Goal: Task Accomplishment & Management: Manage account settings

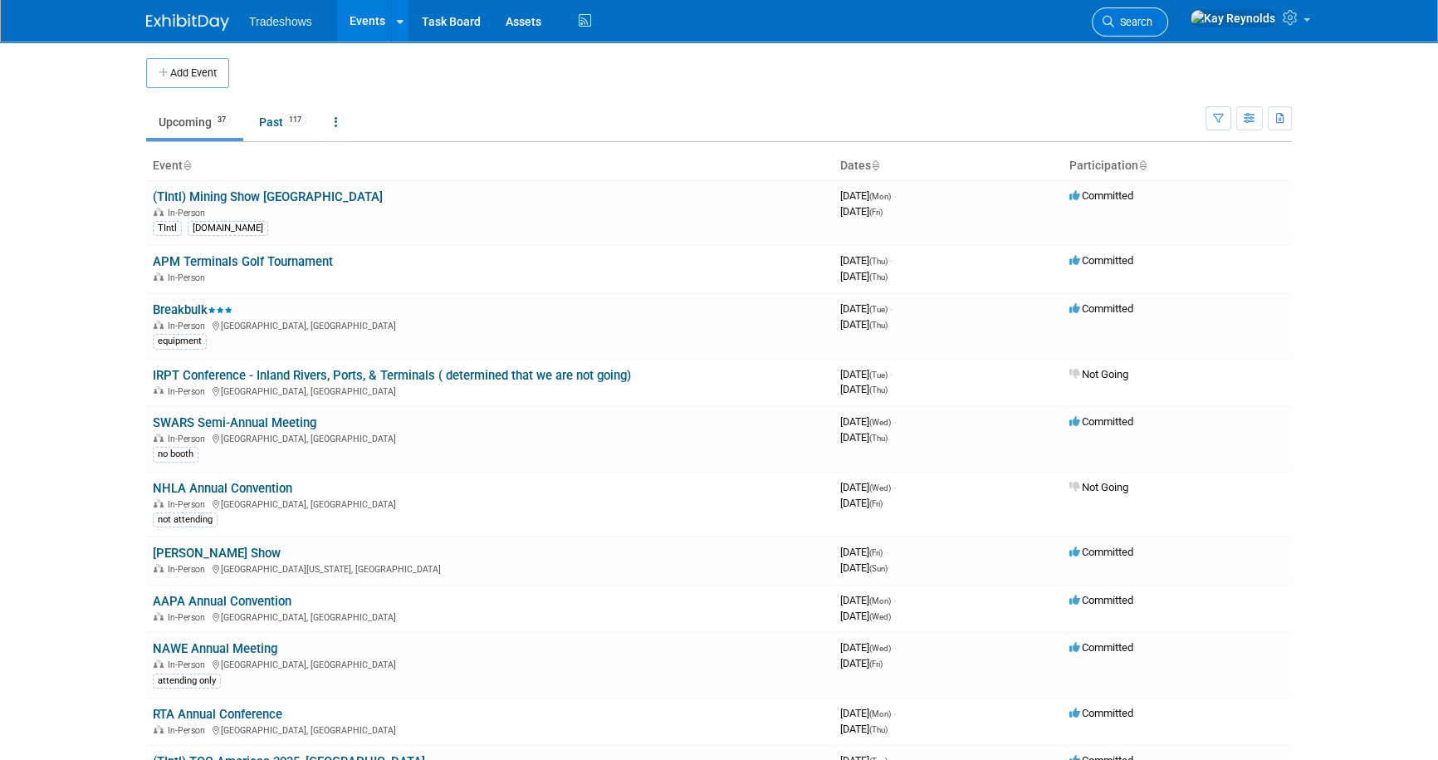
click at [1153, 18] on span "Search" at bounding box center [1133, 22] width 38 height 12
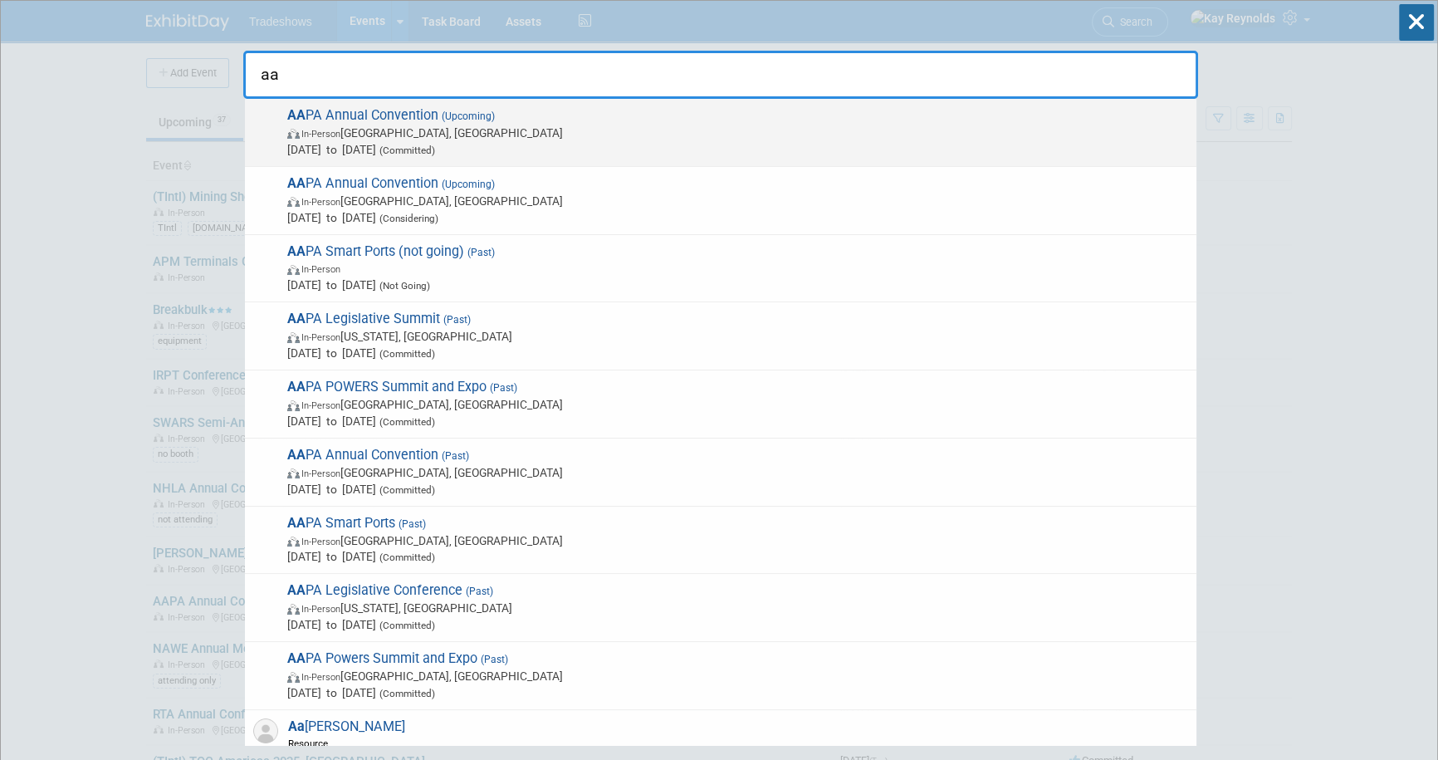
type input "aa"
click at [396, 122] on span "AA PA Annual Convention (Upcoming) In-Person [GEOGRAPHIC_DATA], [GEOGRAPHIC_DAT…" at bounding box center [735, 132] width 906 height 51
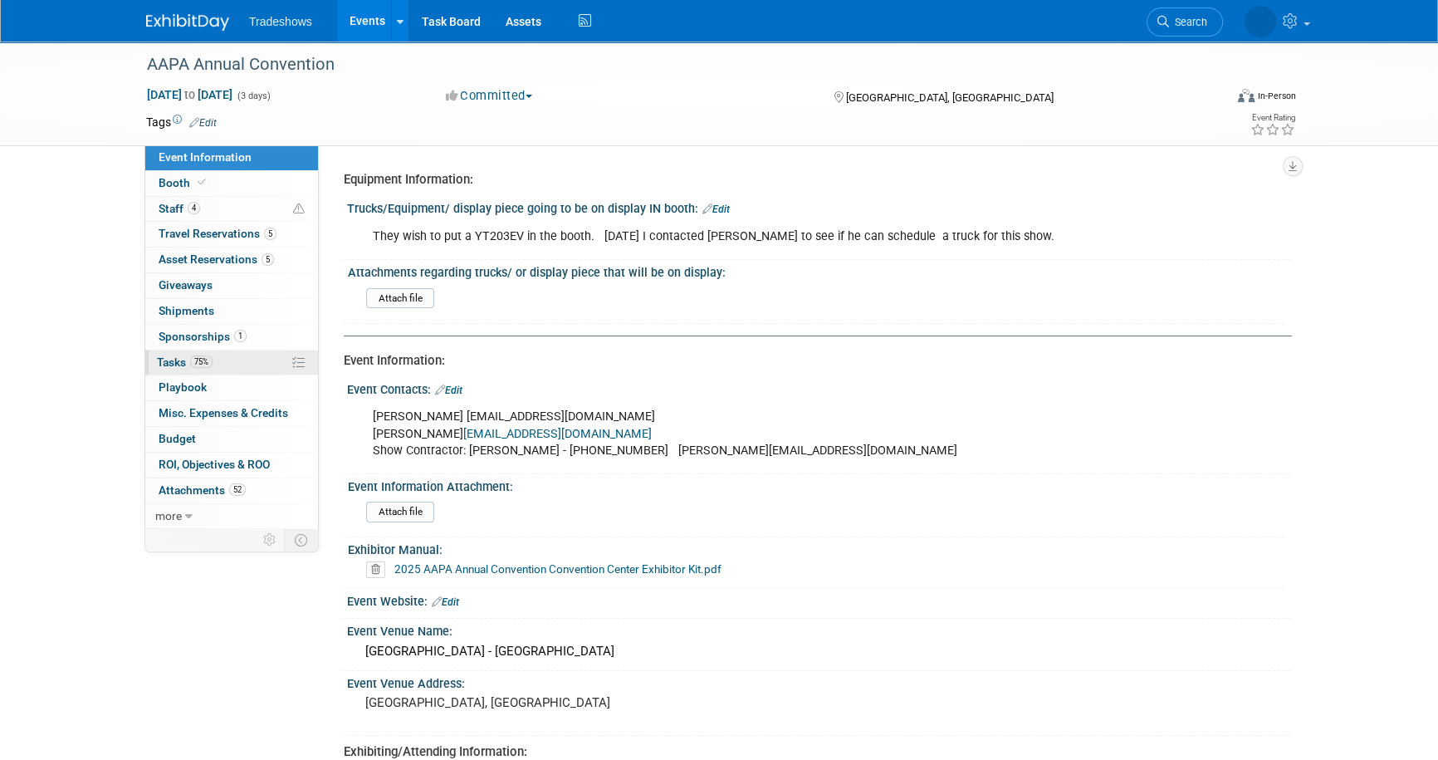
click at [222, 362] on link "75% Tasks 75%" at bounding box center [231, 362] width 173 height 25
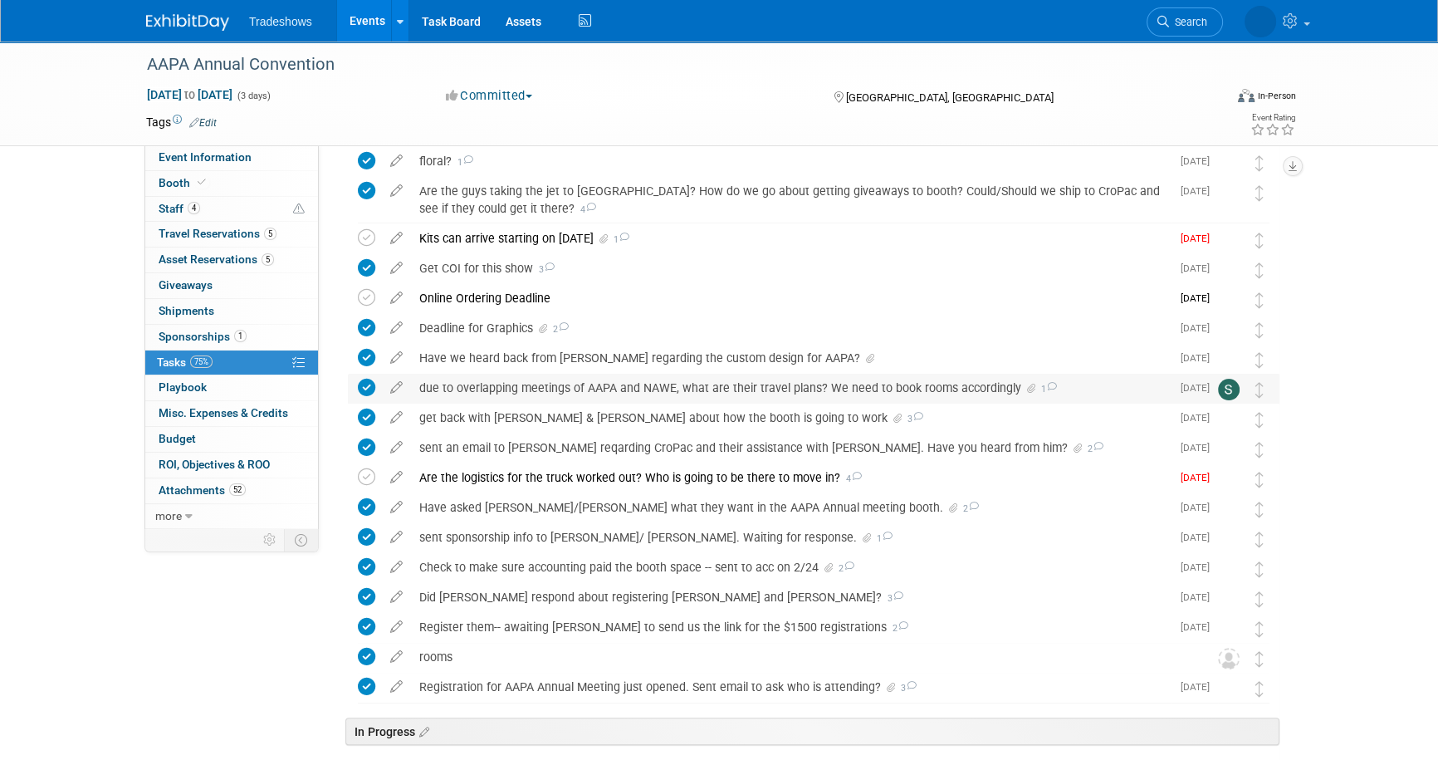
scroll to position [377, 0]
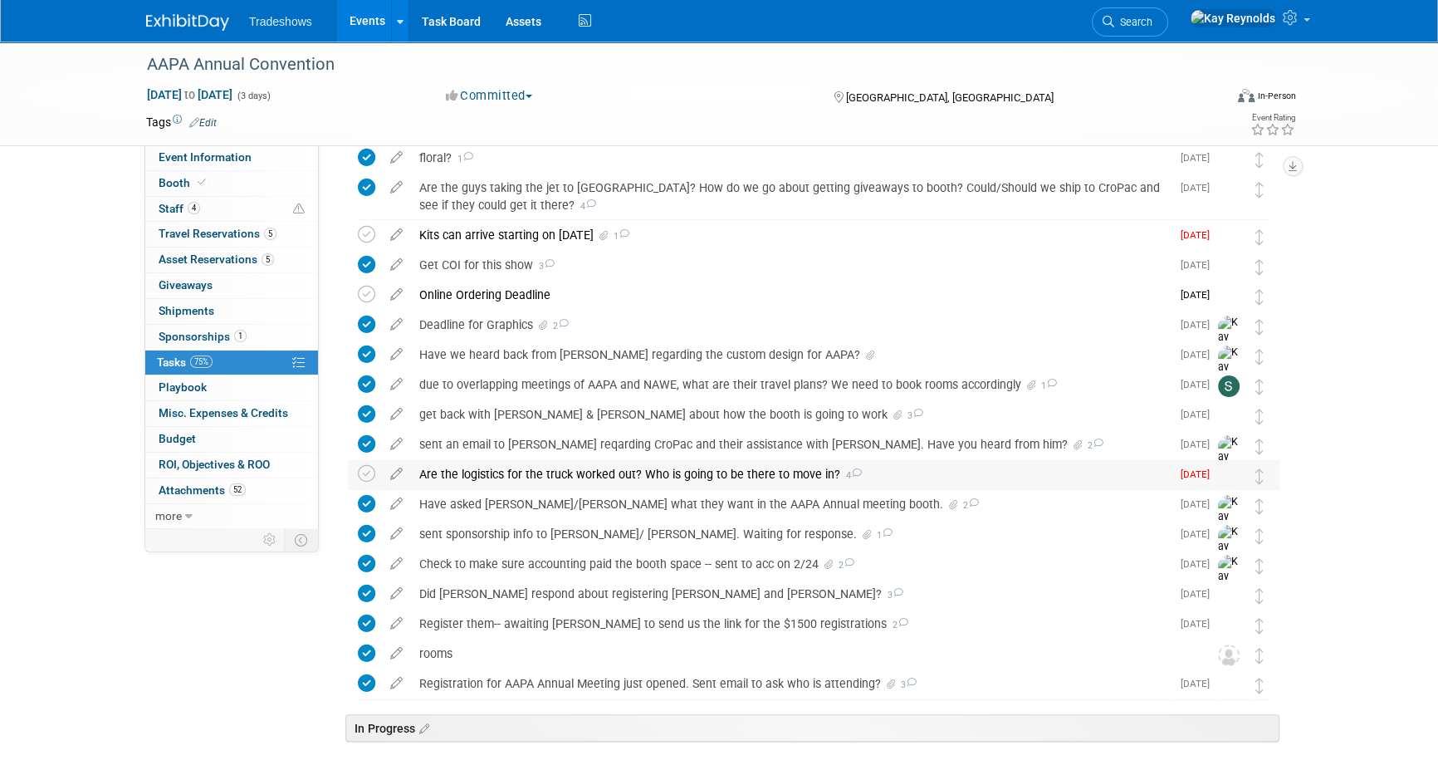
click at [466, 473] on div "Are the logistics for the truck worked out? Who is going to be there to move in…" at bounding box center [791, 474] width 760 height 28
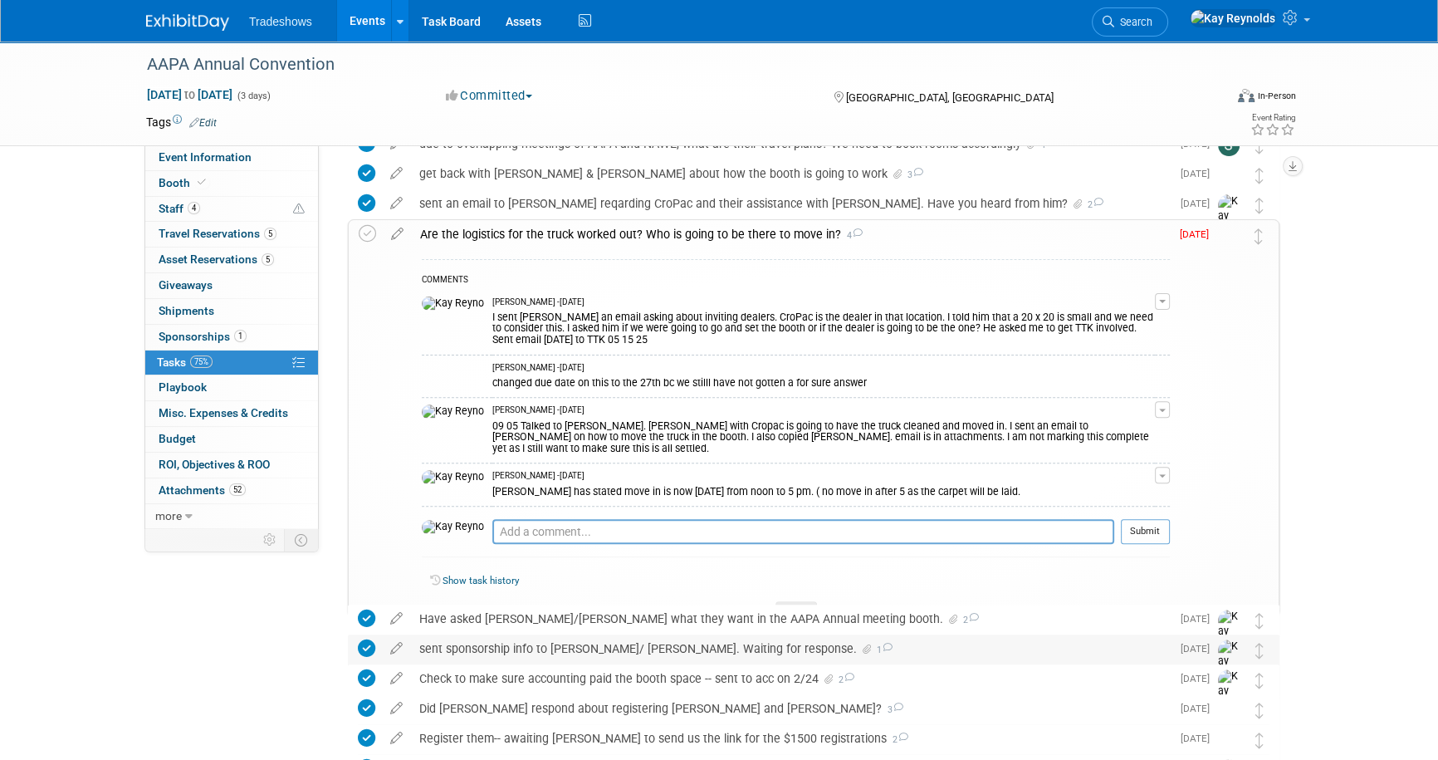
scroll to position [679, 0]
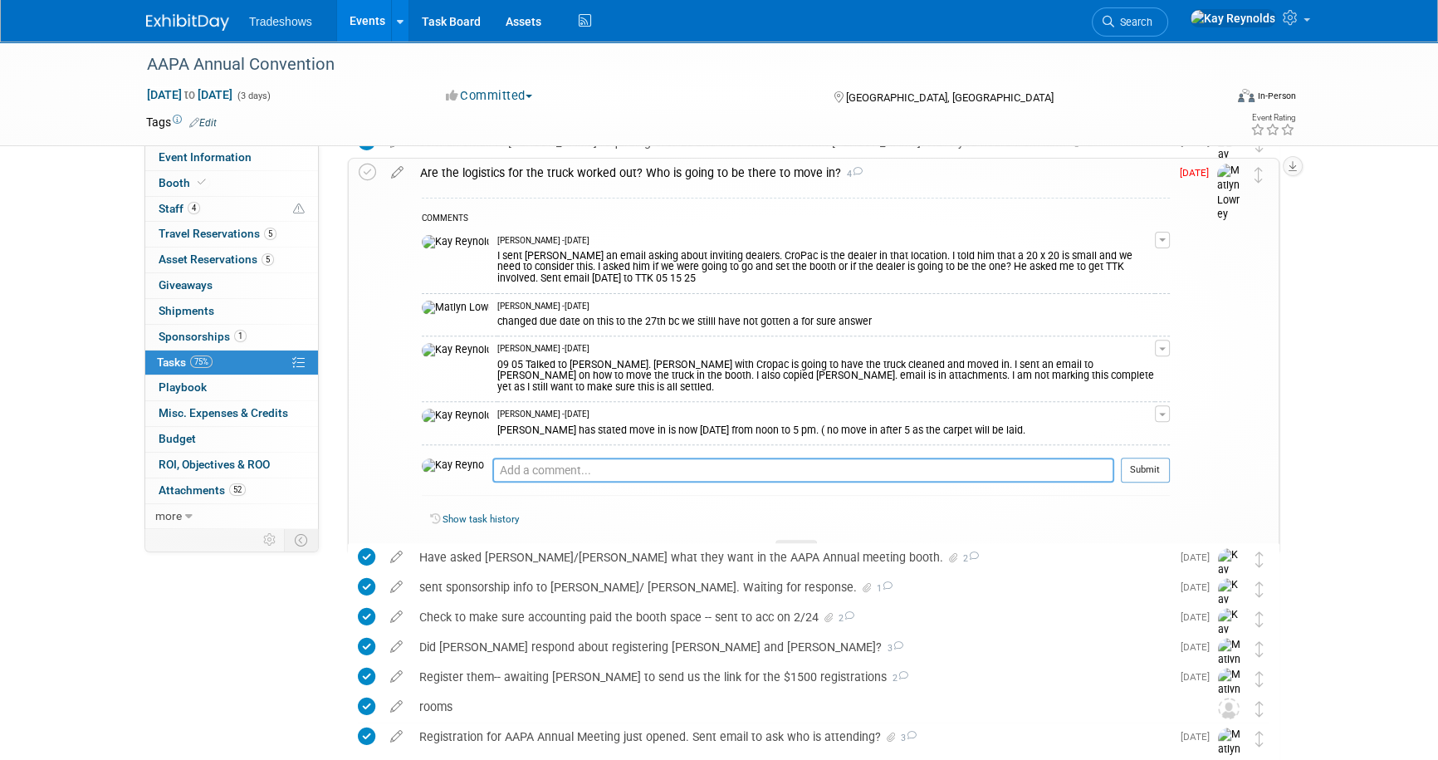
click at [492, 462] on textarea at bounding box center [803, 470] width 622 height 25
click at [492, 458] on textarea at bounding box center [803, 470] width 622 height 25
type textarea "09 19 2025 working to see if truck can offload at 10 am ( see email from Geneiv"
click at [294, 707] on div "Event Information Event Info Booth Booth 4 Staff 4 Staff 5 Travel Reservations …" at bounding box center [719, 157] width 1171 height 1591
click at [238, 159] on span "Event Information" at bounding box center [205, 156] width 93 height 13
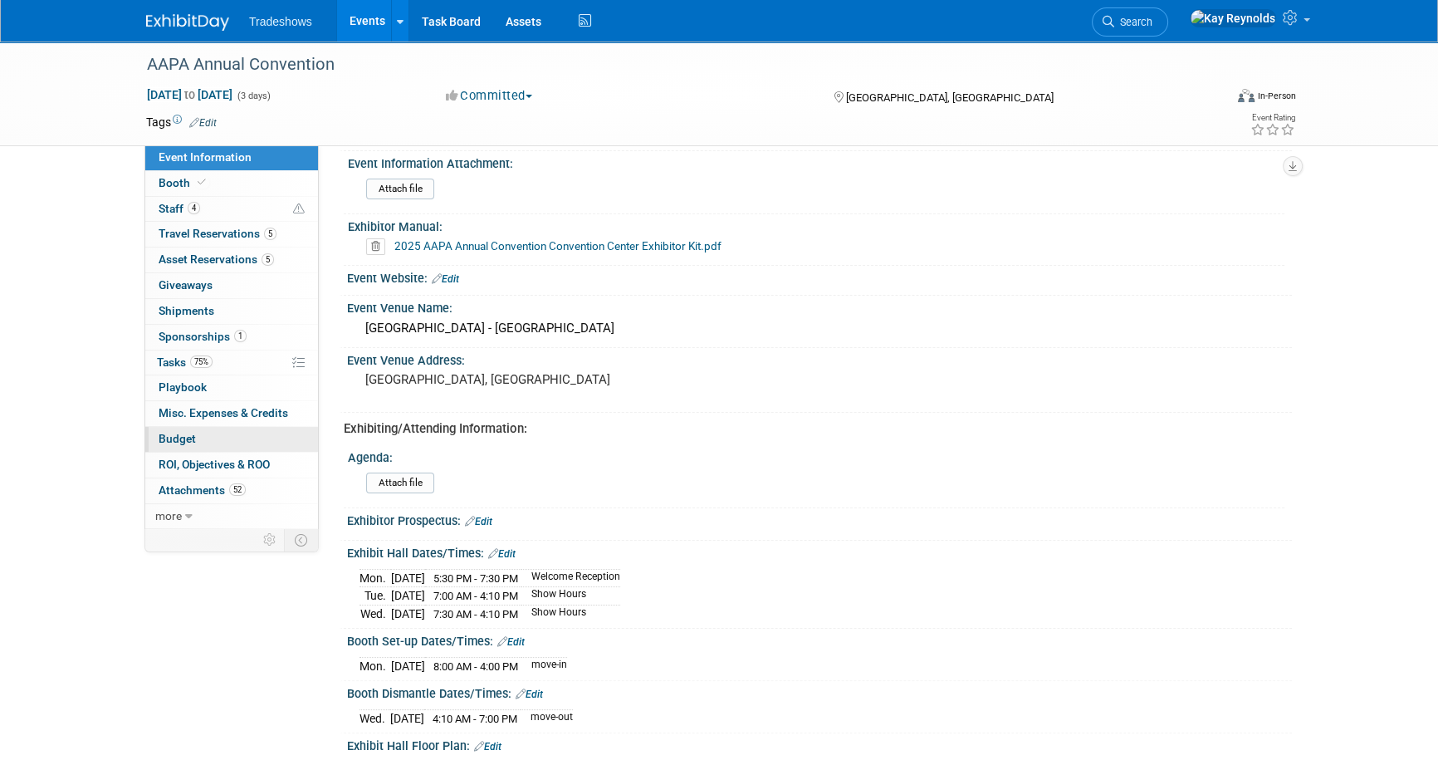
scroll to position [0, 0]
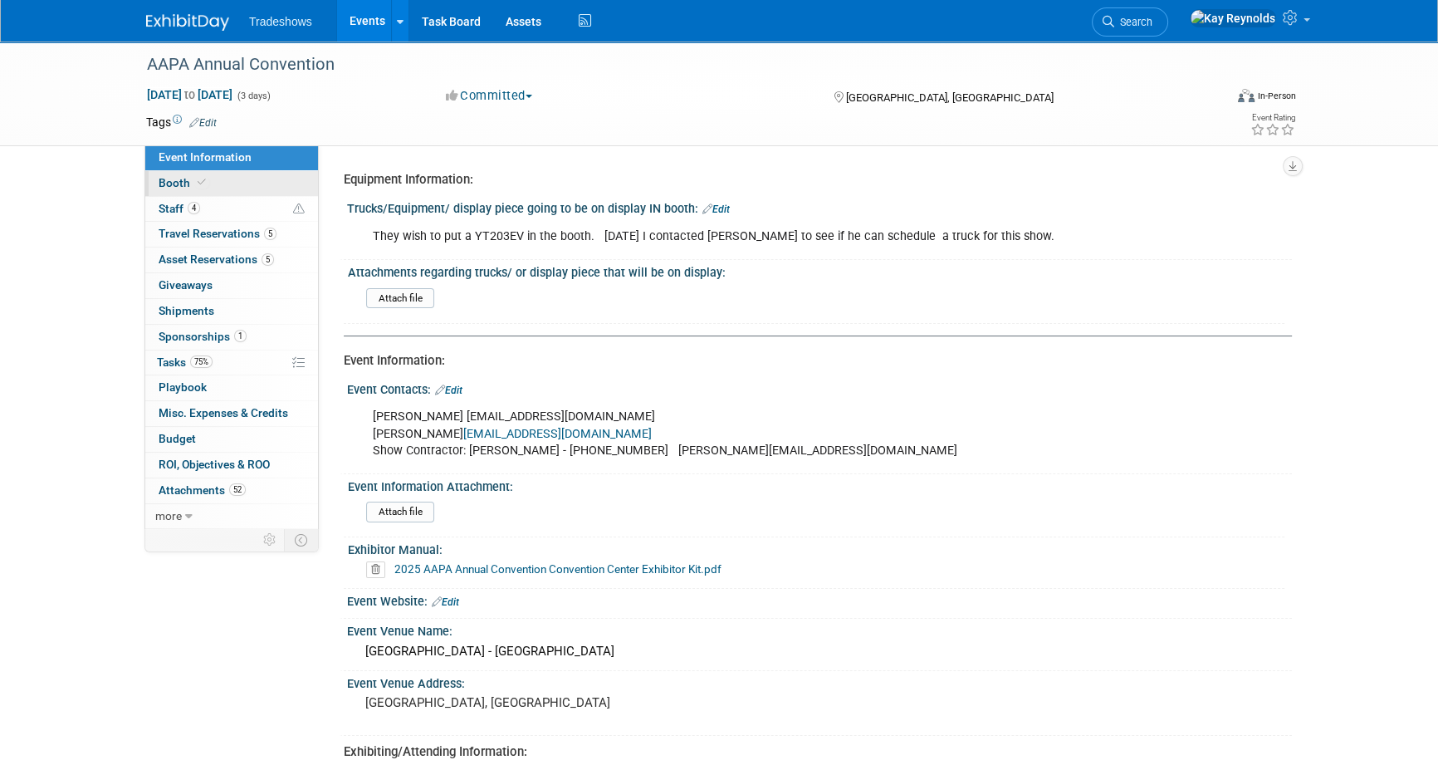
click at [234, 180] on link "Booth" at bounding box center [231, 183] width 173 height 25
select select "Certificate of insurance sent"
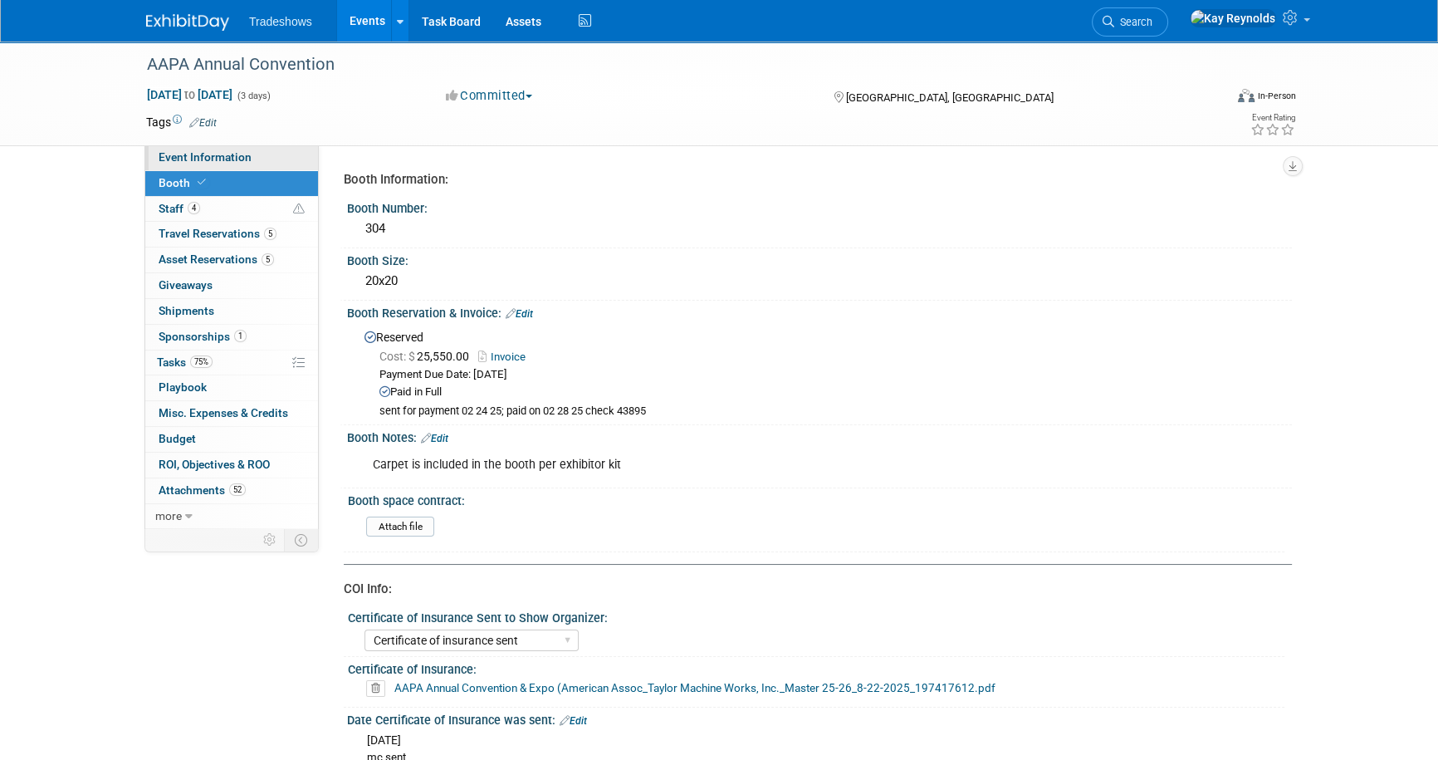
click at [238, 159] on span "Event Information" at bounding box center [205, 156] width 93 height 13
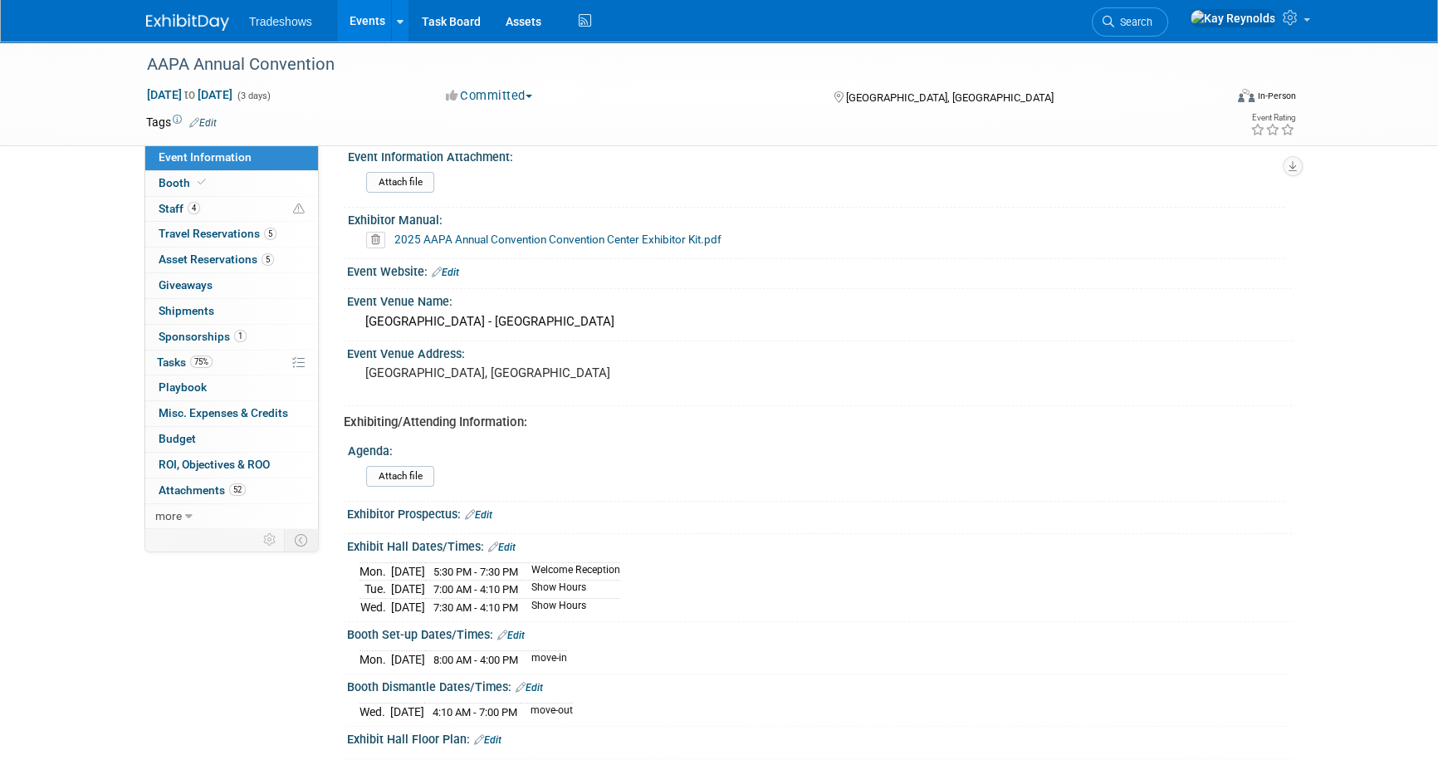
scroll to position [247, 0]
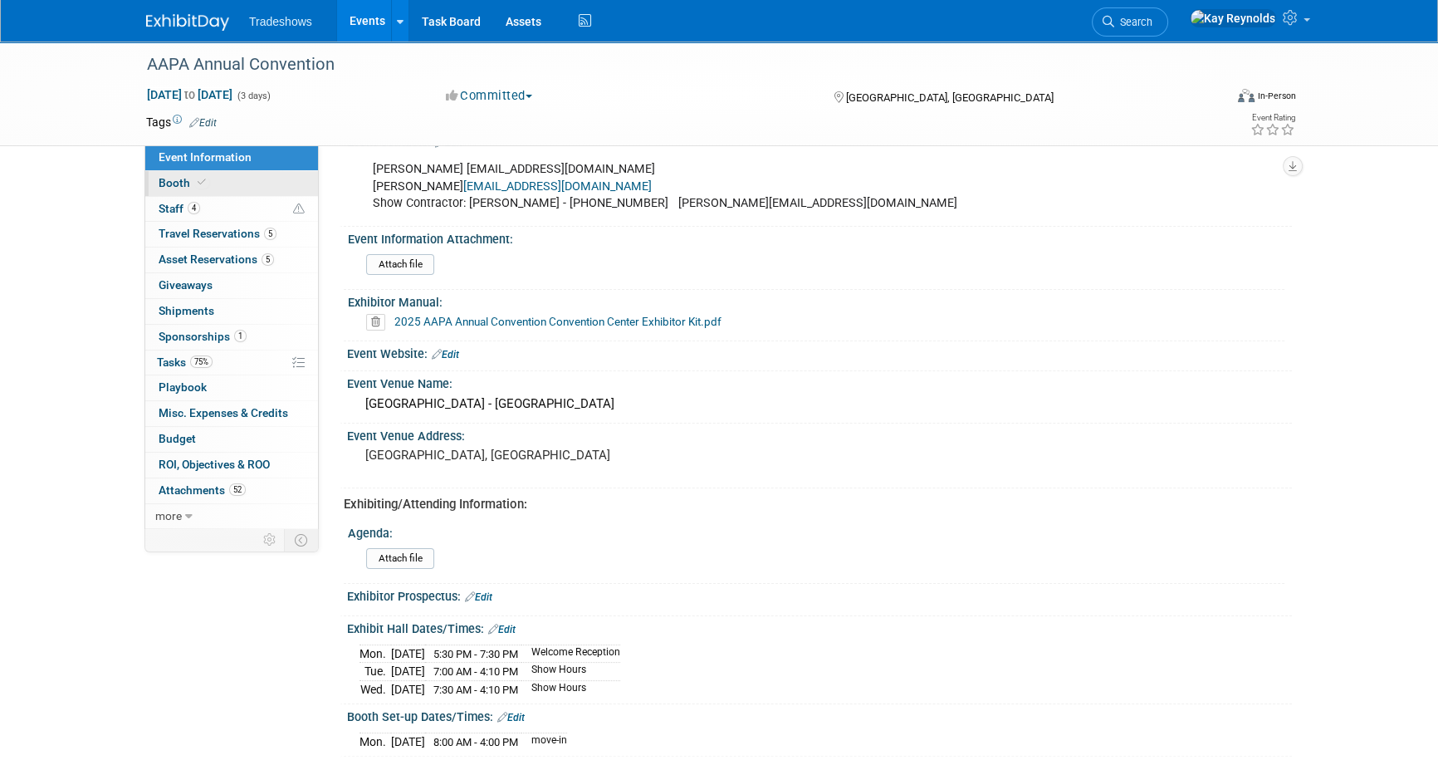
click at [228, 178] on link "Booth" at bounding box center [231, 183] width 173 height 25
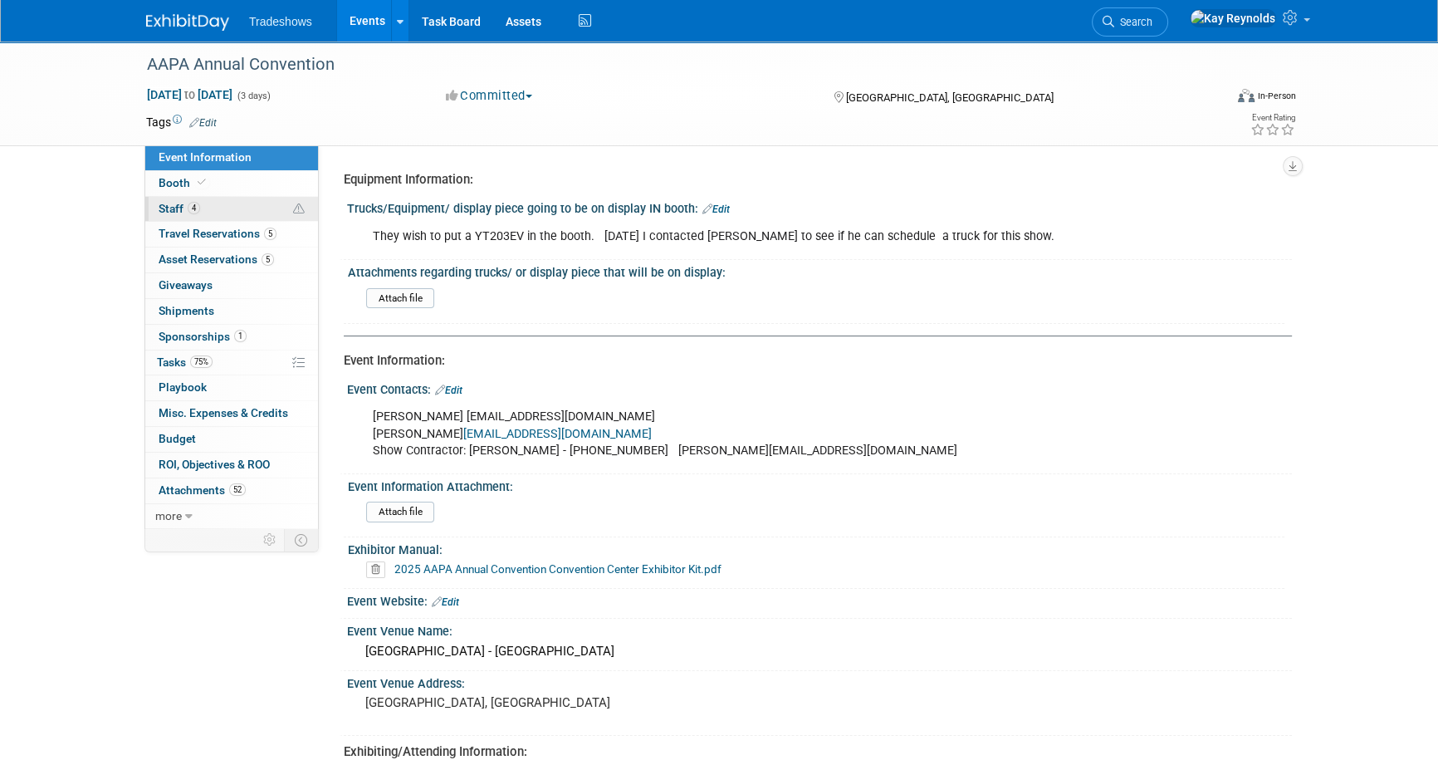
select select "Certificate of insurance sent"
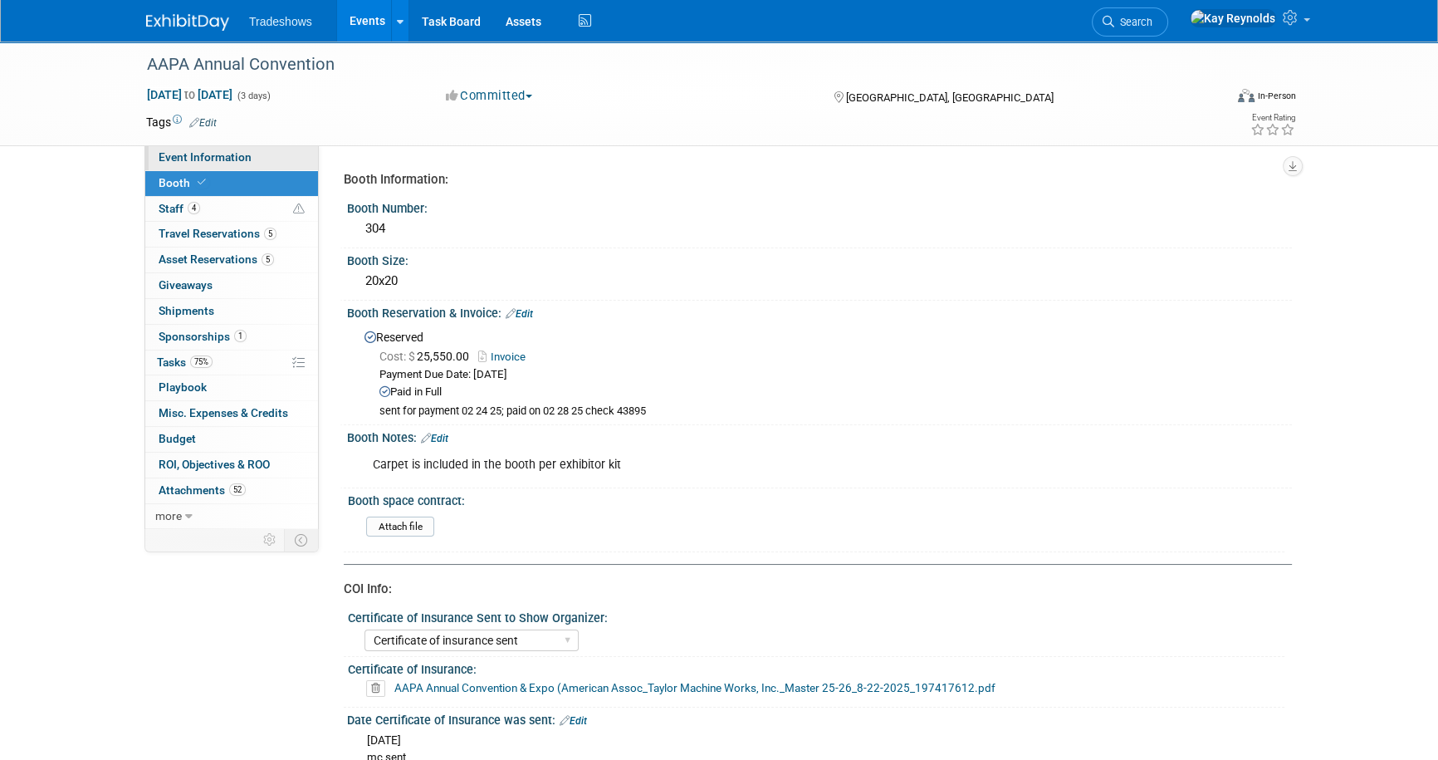
click at [277, 152] on link "Event Information" at bounding box center [231, 157] width 173 height 25
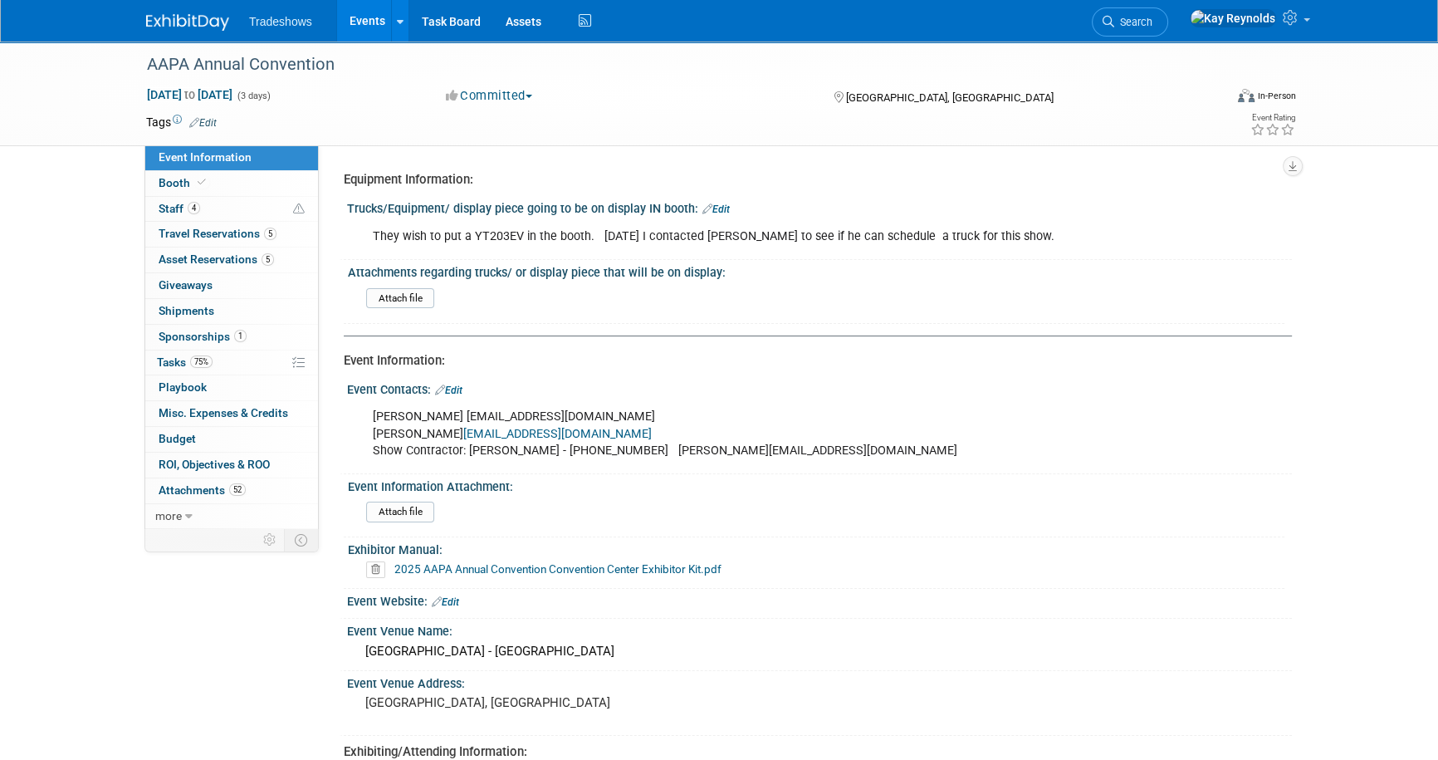
click at [428, 565] on link "2025 AAPA Annual Convention Convention Center Exhibitor Kit.pdf" at bounding box center [557, 568] width 327 height 13
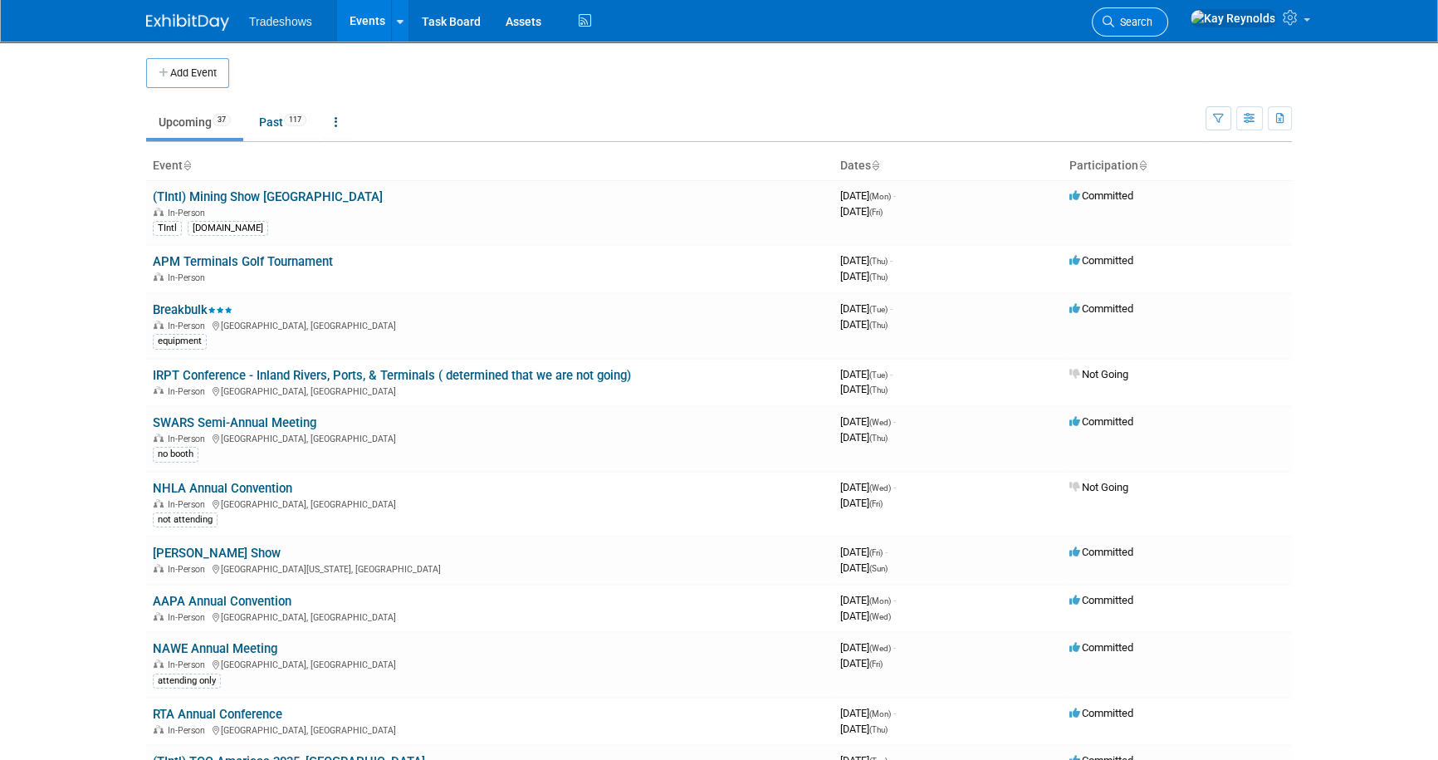
click at [1153, 19] on span "Search" at bounding box center [1133, 22] width 38 height 12
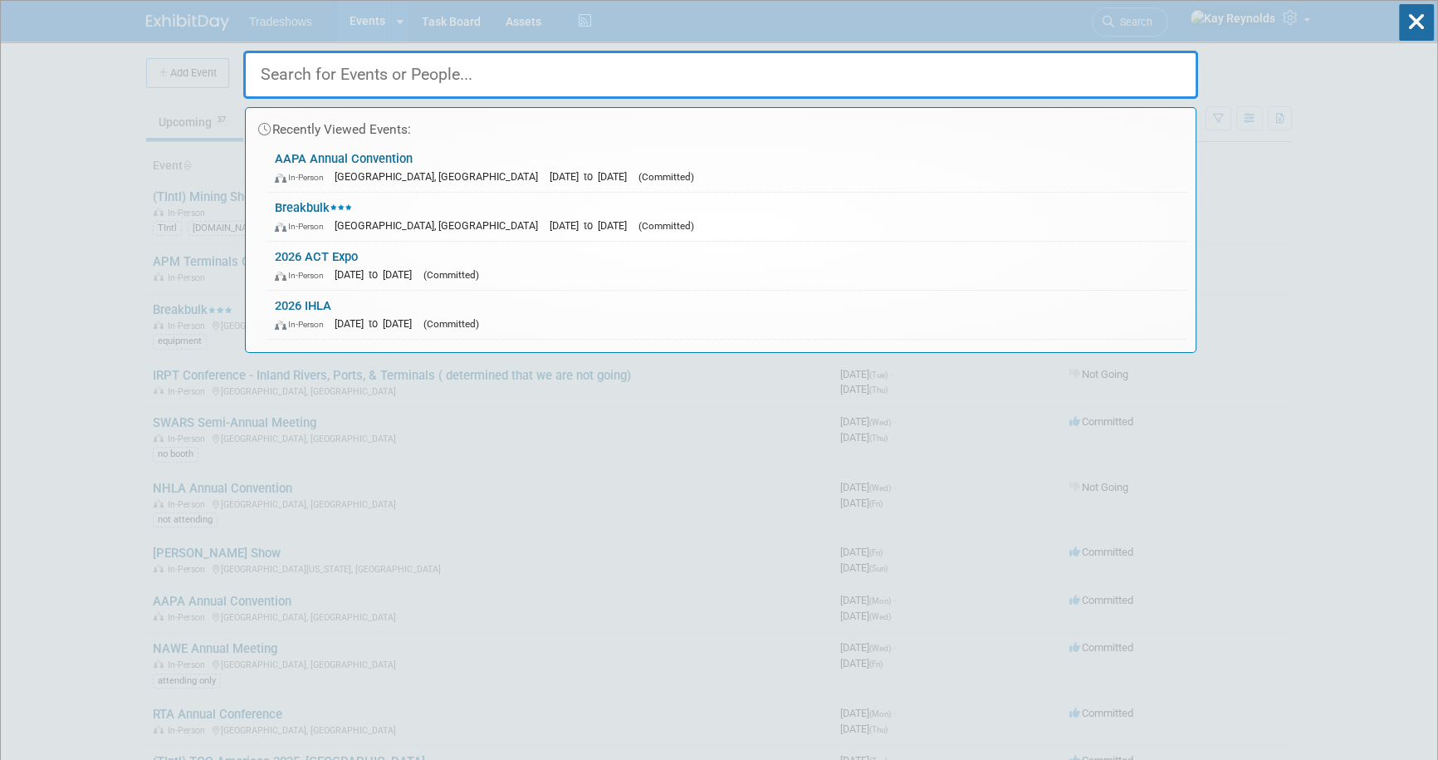
click at [360, 75] on input "text" at bounding box center [720, 75] width 955 height 48
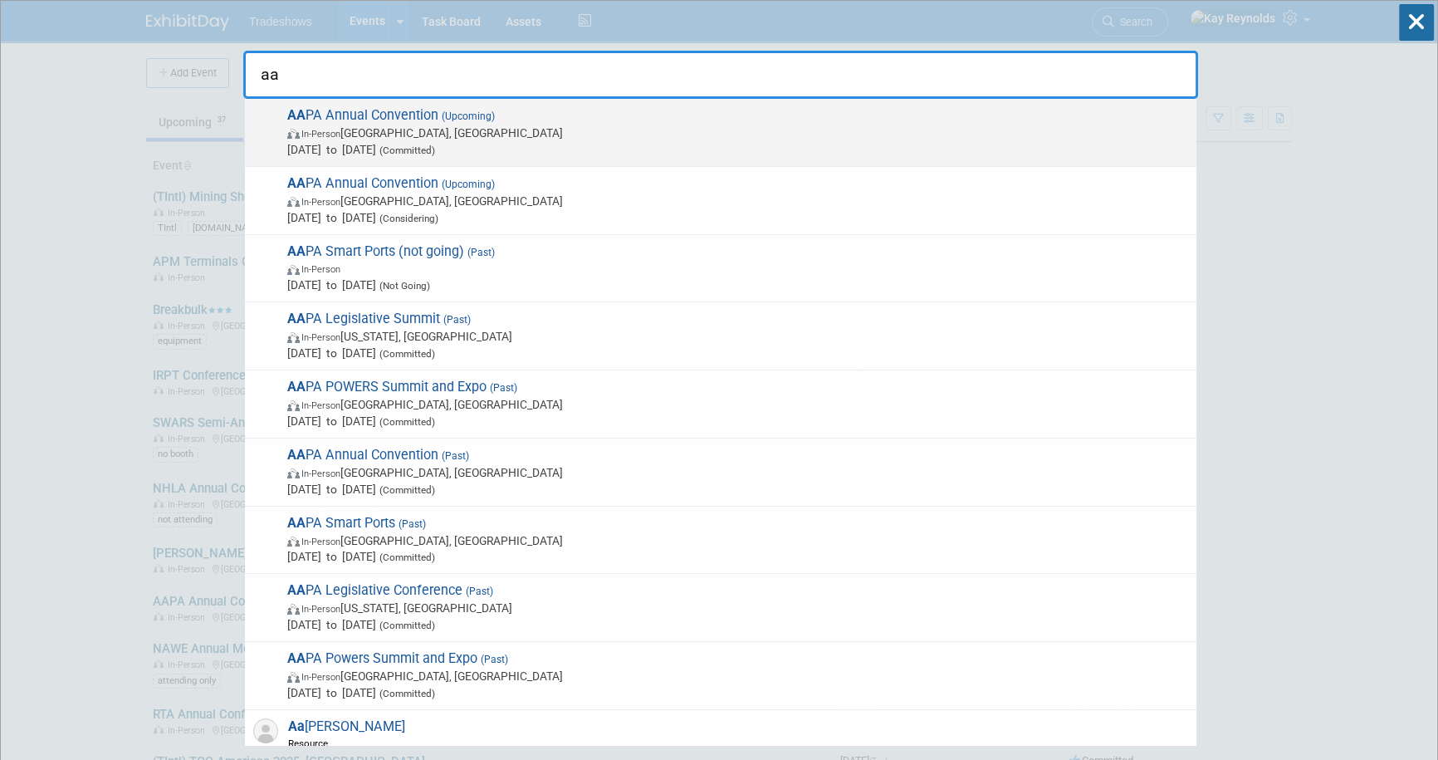
type input "aa"
click at [324, 112] on span "AA PA Annual Convention (Upcoming) In-Person [GEOGRAPHIC_DATA], [GEOGRAPHIC_DAT…" at bounding box center [735, 132] width 906 height 51
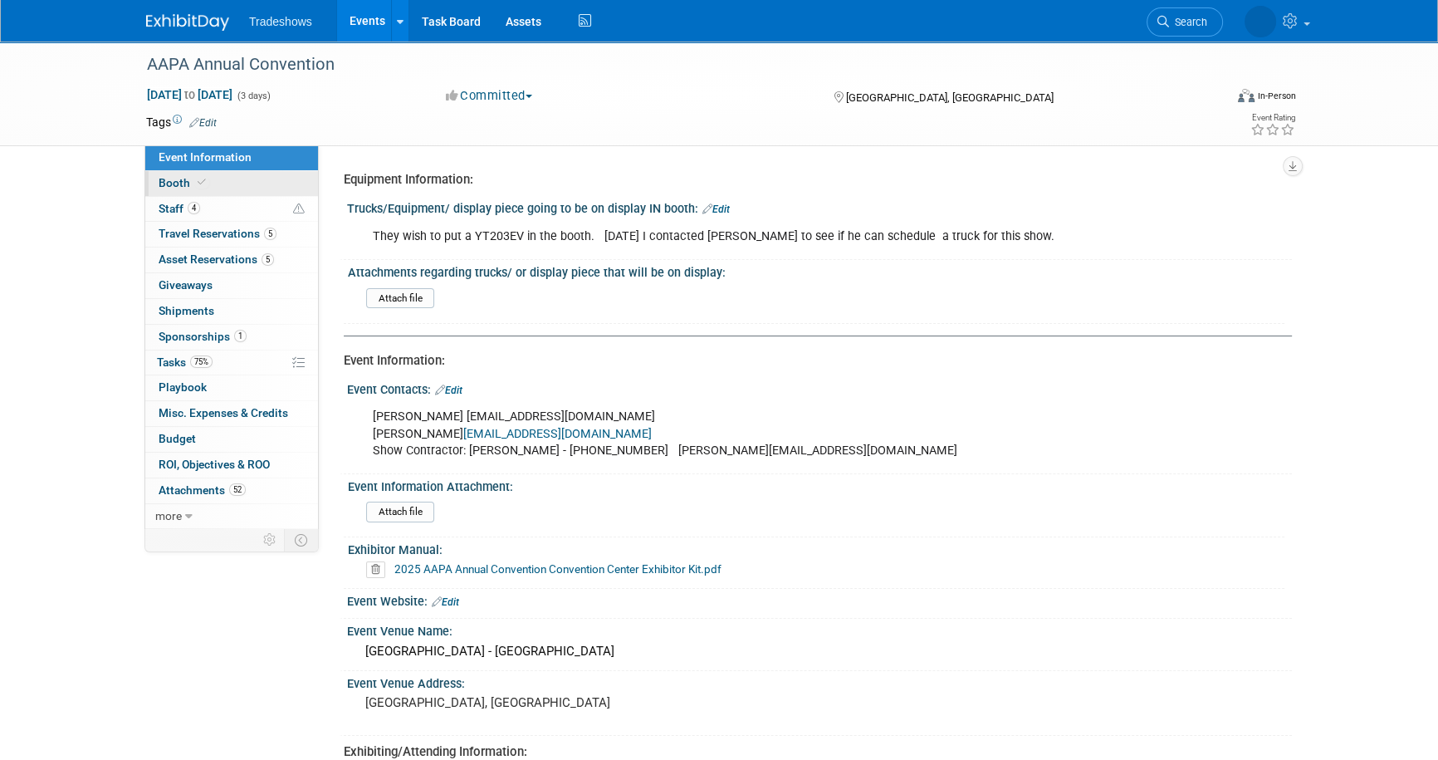
click at [200, 181] on icon at bounding box center [202, 182] width 8 height 9
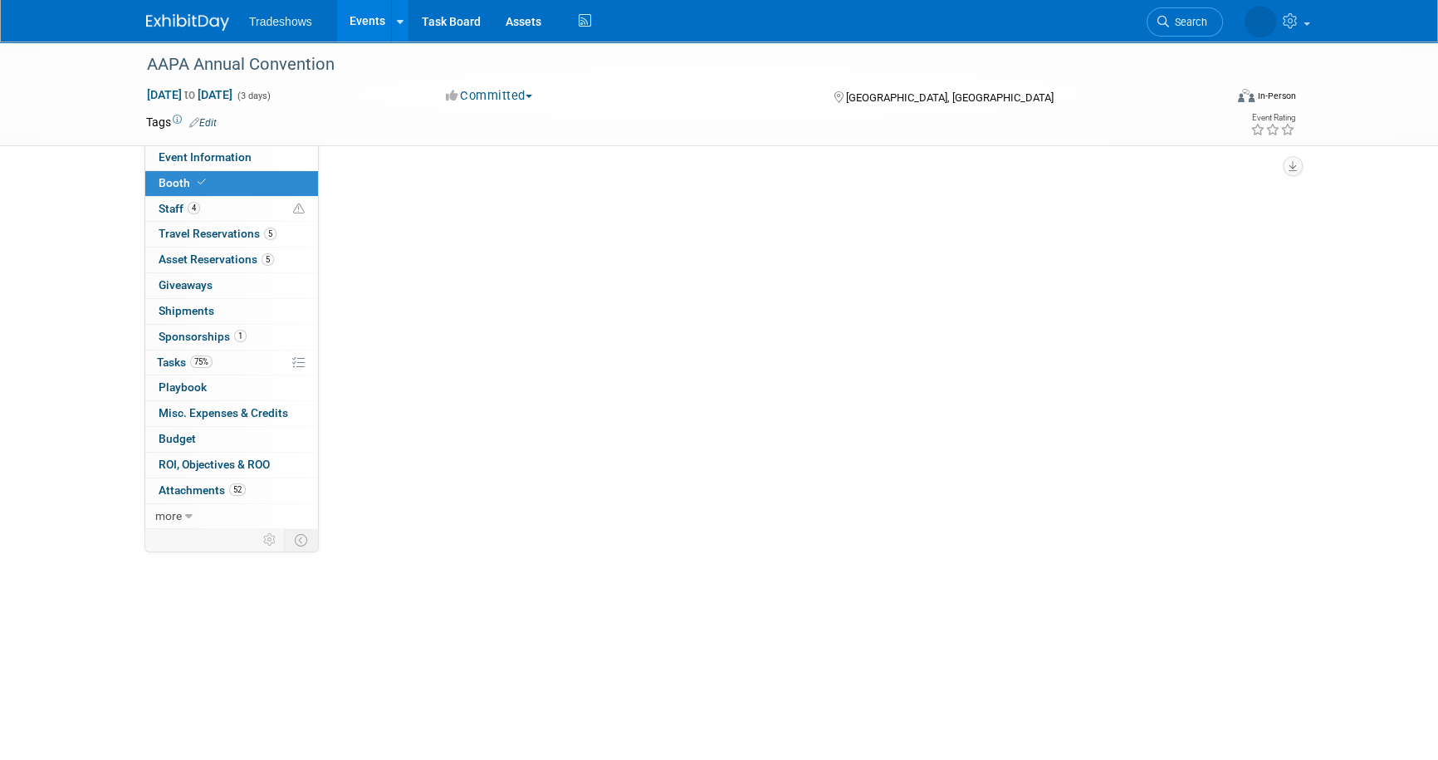
select select "Certificate of insurance sent"
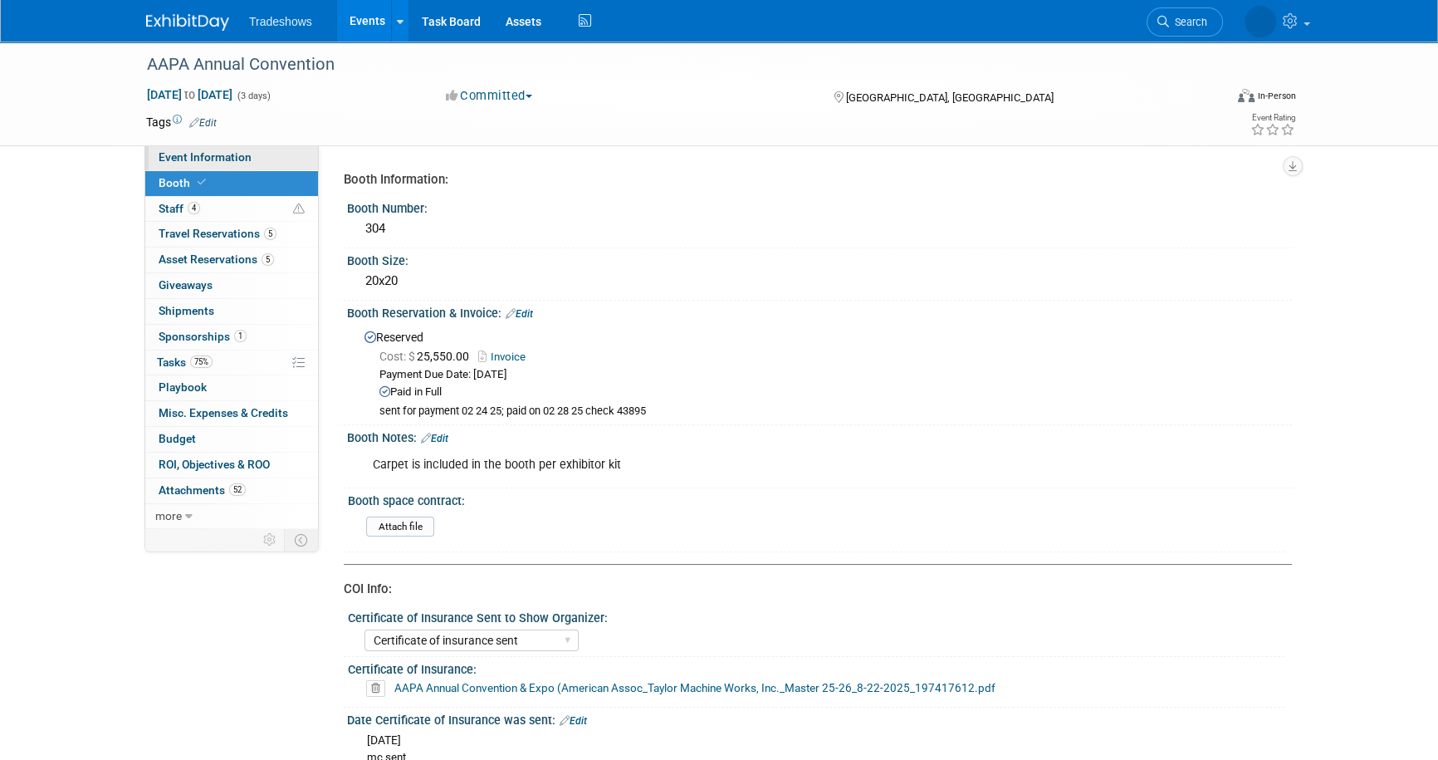
click at [246, 158] on span "Event Information" at bounding box center [205, 156] width 93 height 13
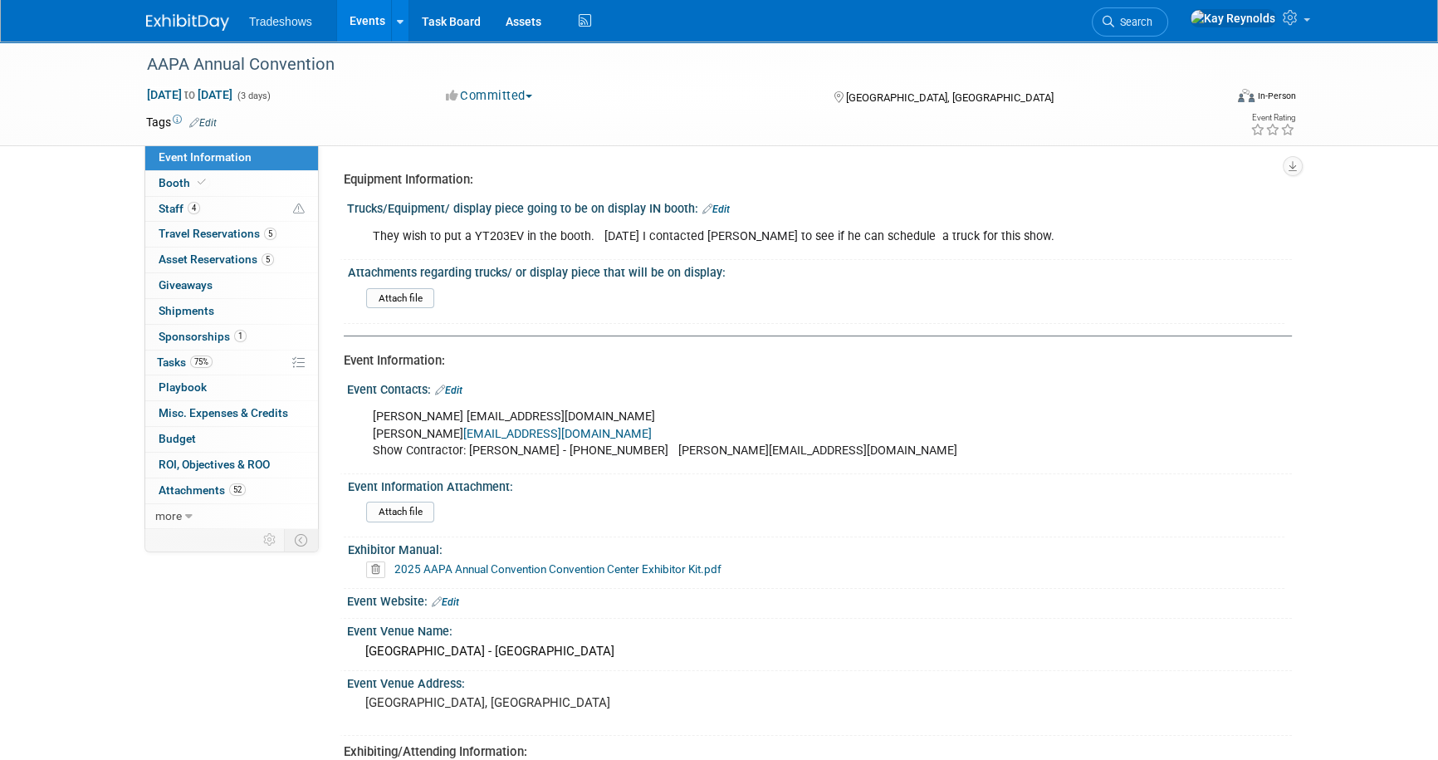
click at [521, 233] on div "They wish to put a YT203EV in the booth. 01/07/25 I contacted Ben Hecht to see …" at bounding box center [735, 236] width 748 height 33
click at [723, 204] on link "Edit" at bounding box center [716, 209] width 27 height 12
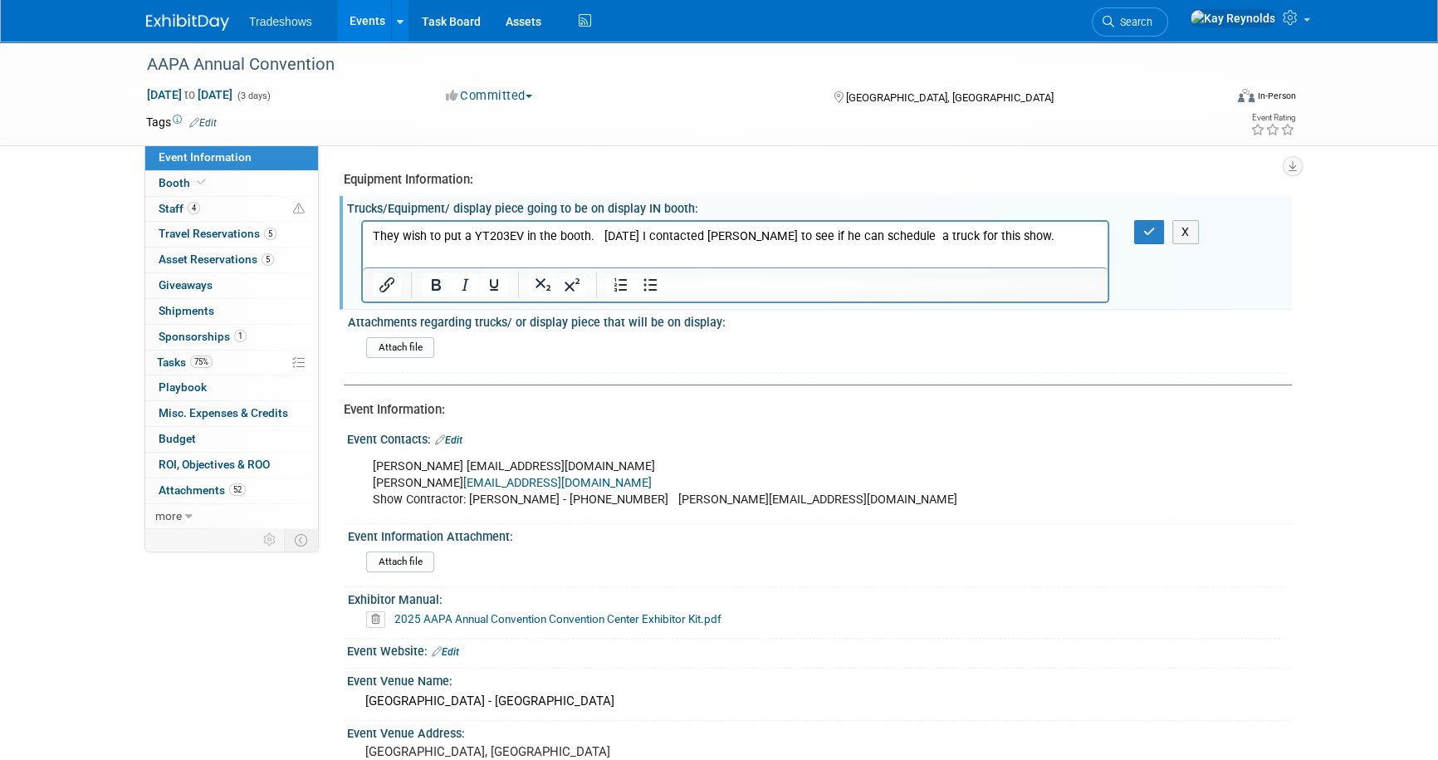
click at [525, 238] on p "They wish to put a YT203EV in the booth. 01/07/25 I contacted Ben Hecht to see …" at bounding box center [736, 236] width 726 height 17
click at [399, 348] on input "file" at bounding box center [321, 347] width 226 height 19
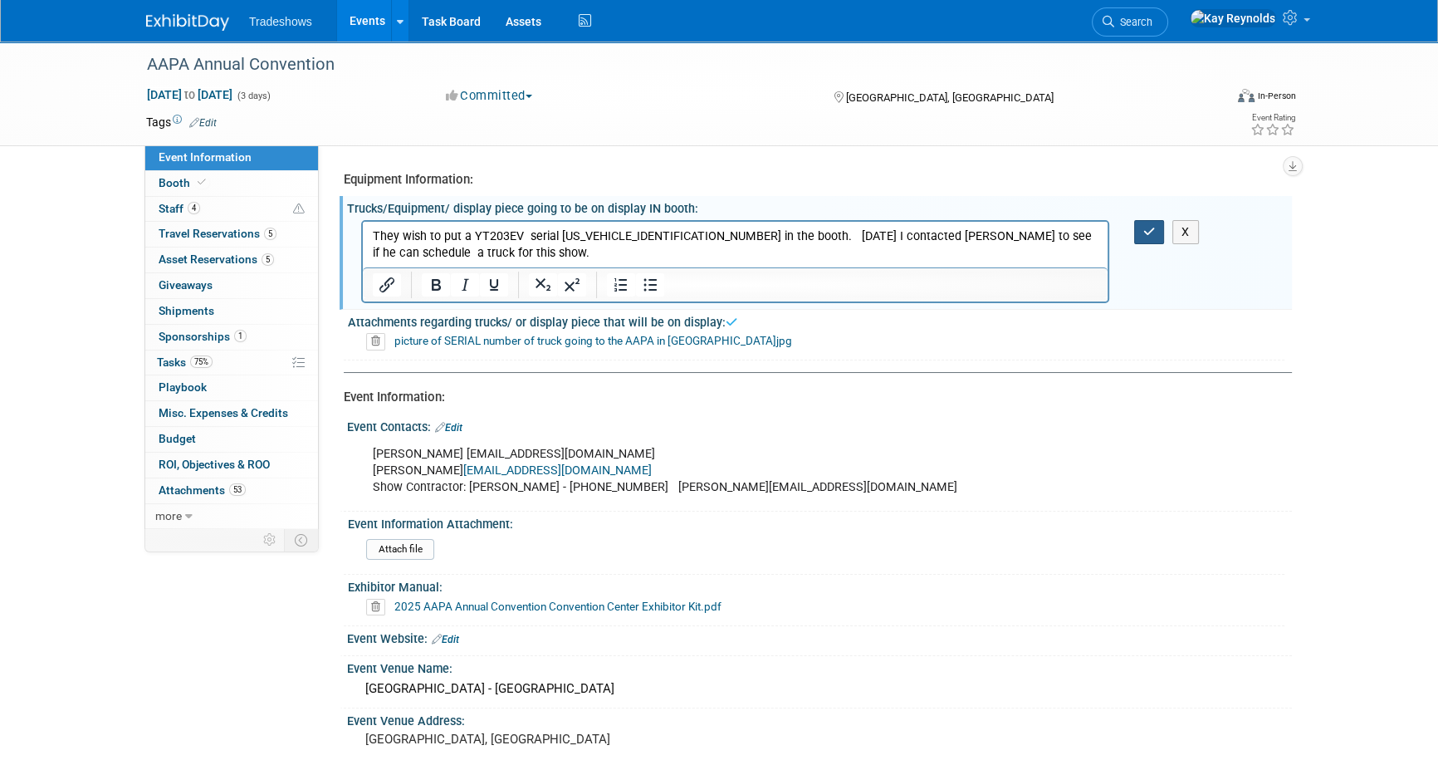
click at [1153, 223] on button "button" at bounding box center [1149, 232] width 31 height 24
